Goal: Task Accomplishment & Management: Manage account settings

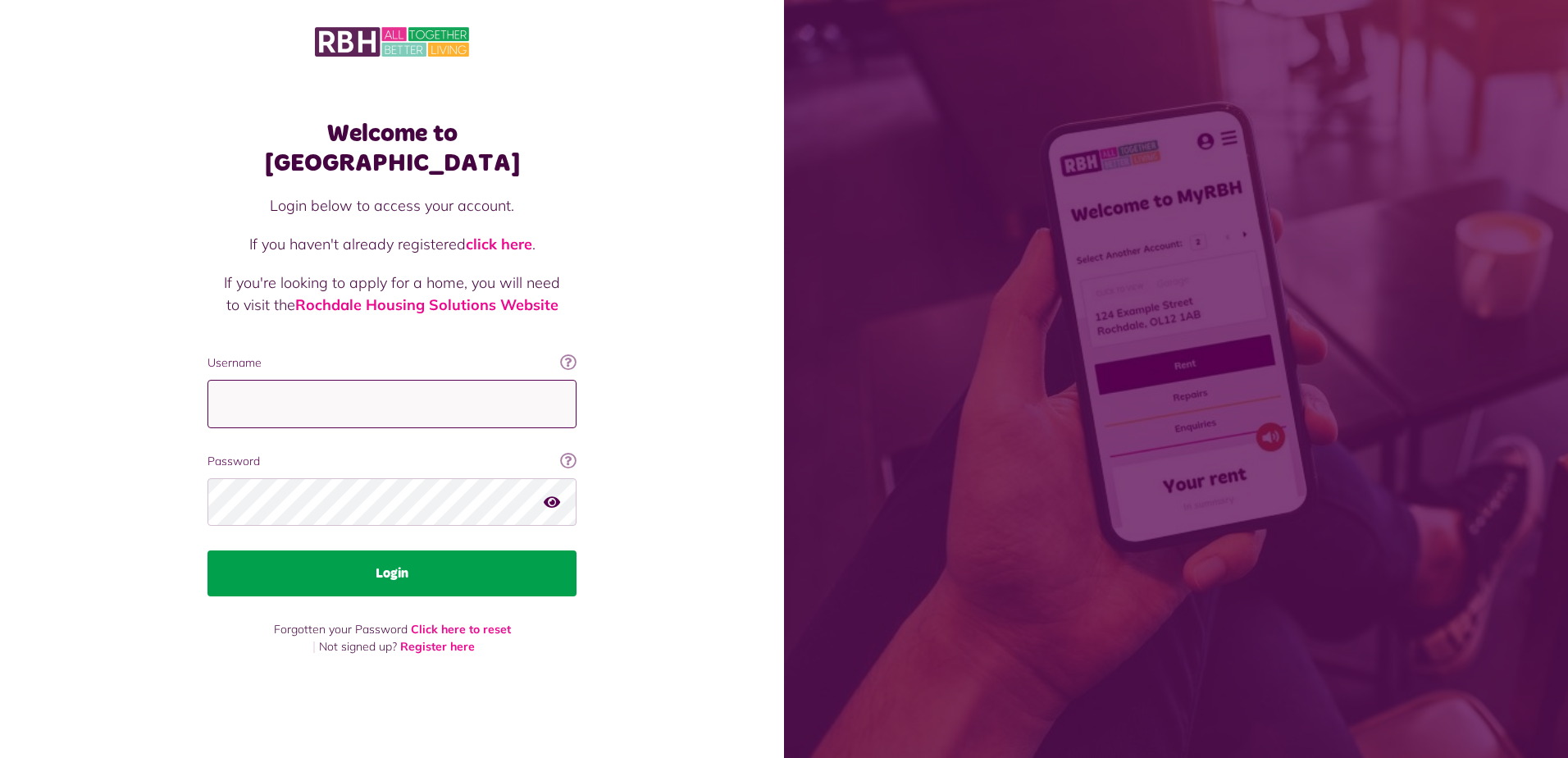
type input "**********"
click at [368, 565] on button "Login" at bounding box center [392, 573] width 369 height 46
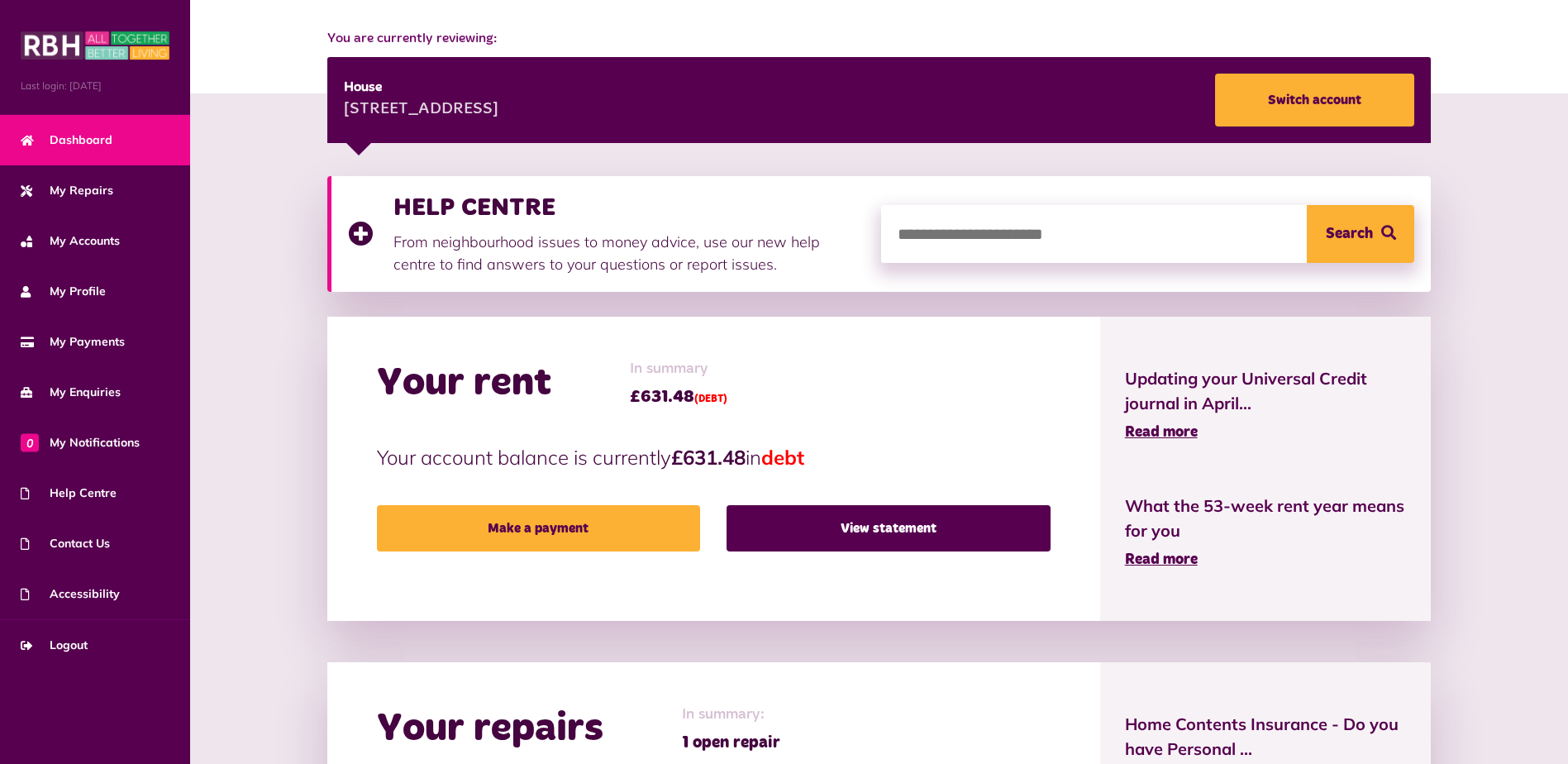
scroll to position [182, 0]
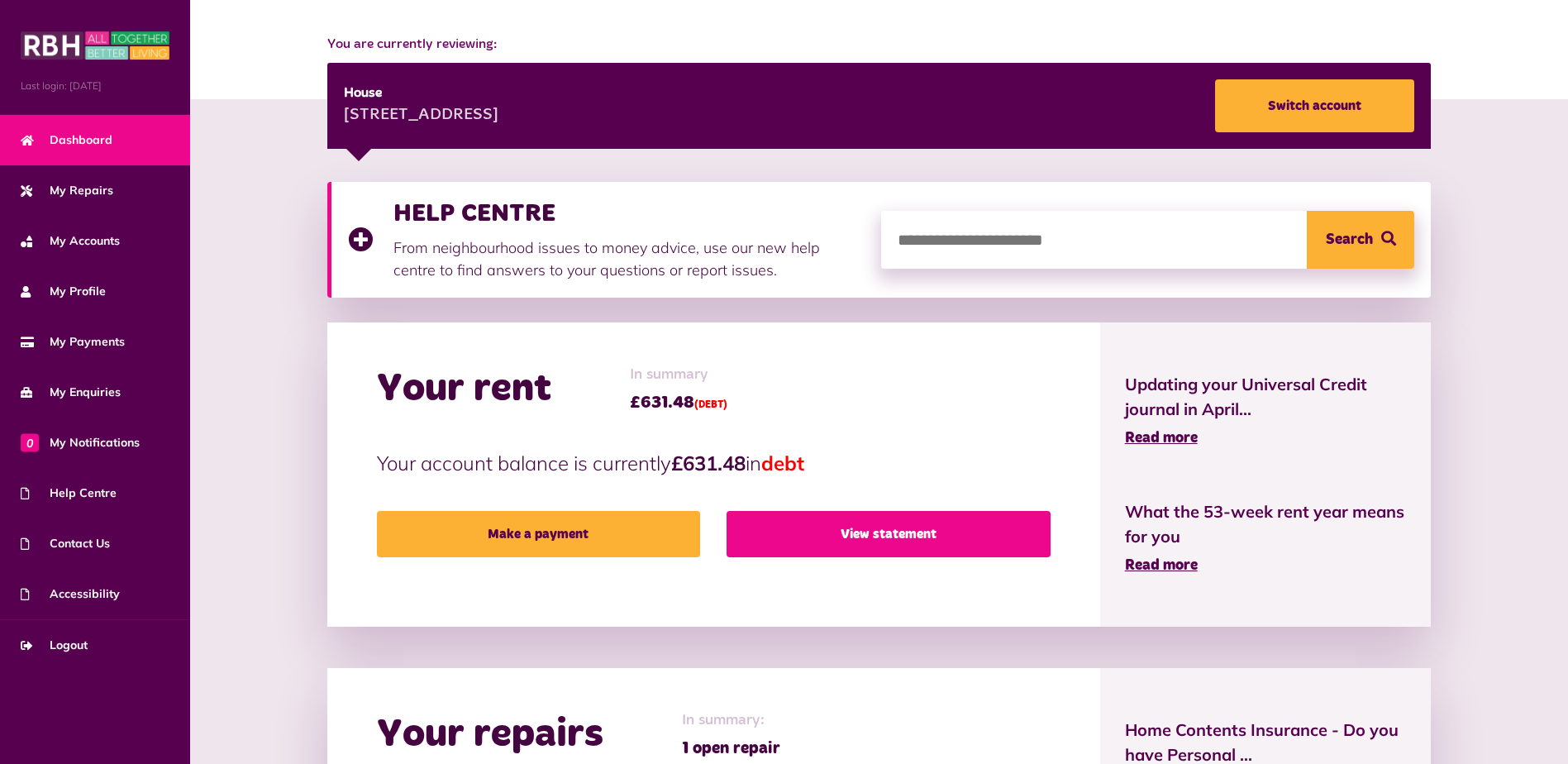
click at [902, 525] on link "View statement" at bounding box center [888, 534] width 323 height 46
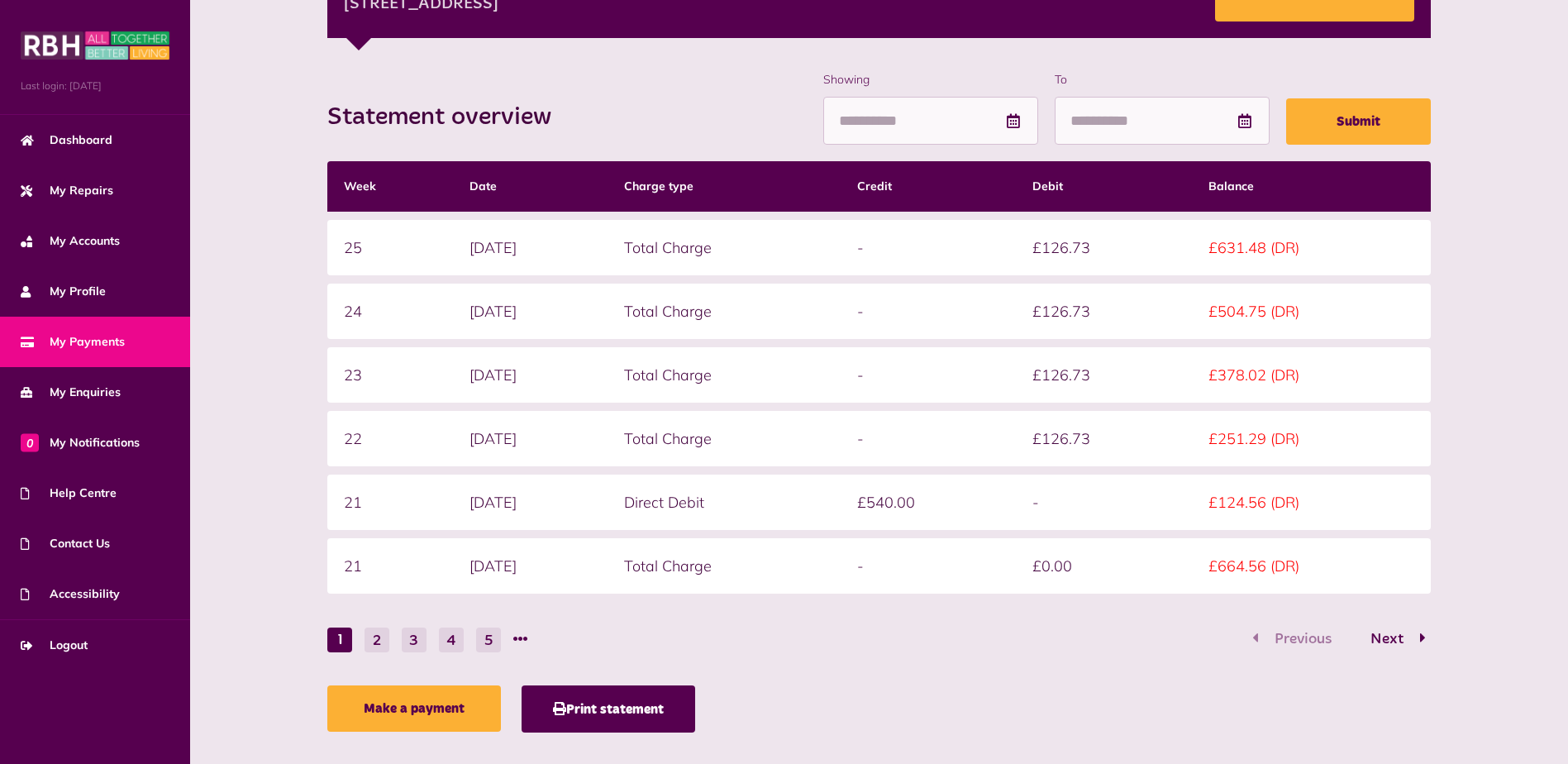
scroll to position [309, 0]
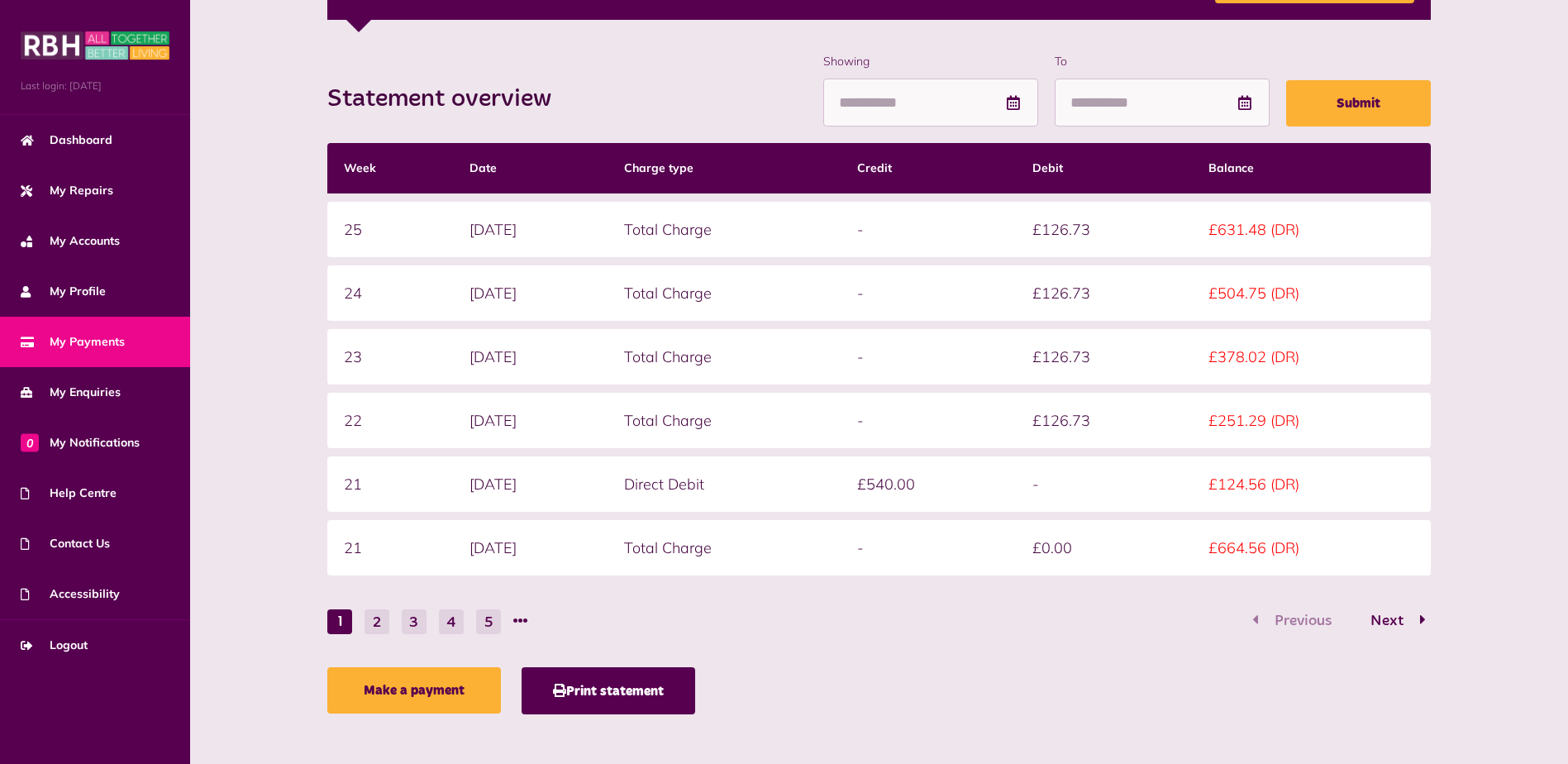
click at [1076, 689] on div "Make a payment Print statement" at bounding box center [879, 694] width 1104 height 55
